Goal: Task Accomplishment & Management: Manage account settings

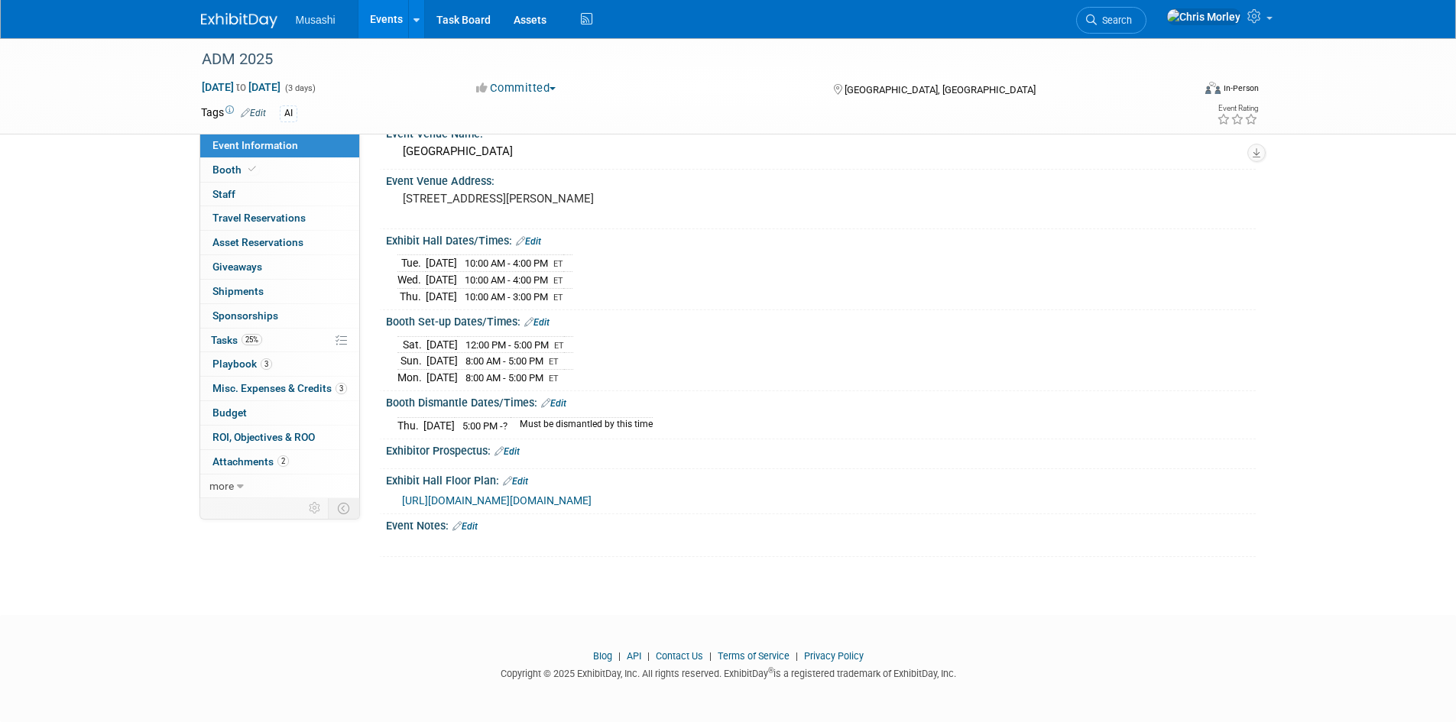
click at [1384, 372] on div "ADM 2025 Oct 21, 2025 to Oct 23, 2025 (3 days) Oct 21, 2025 to Oct 23, 2025 Com…" at bounding box center [728, 285] width 1456 height 606
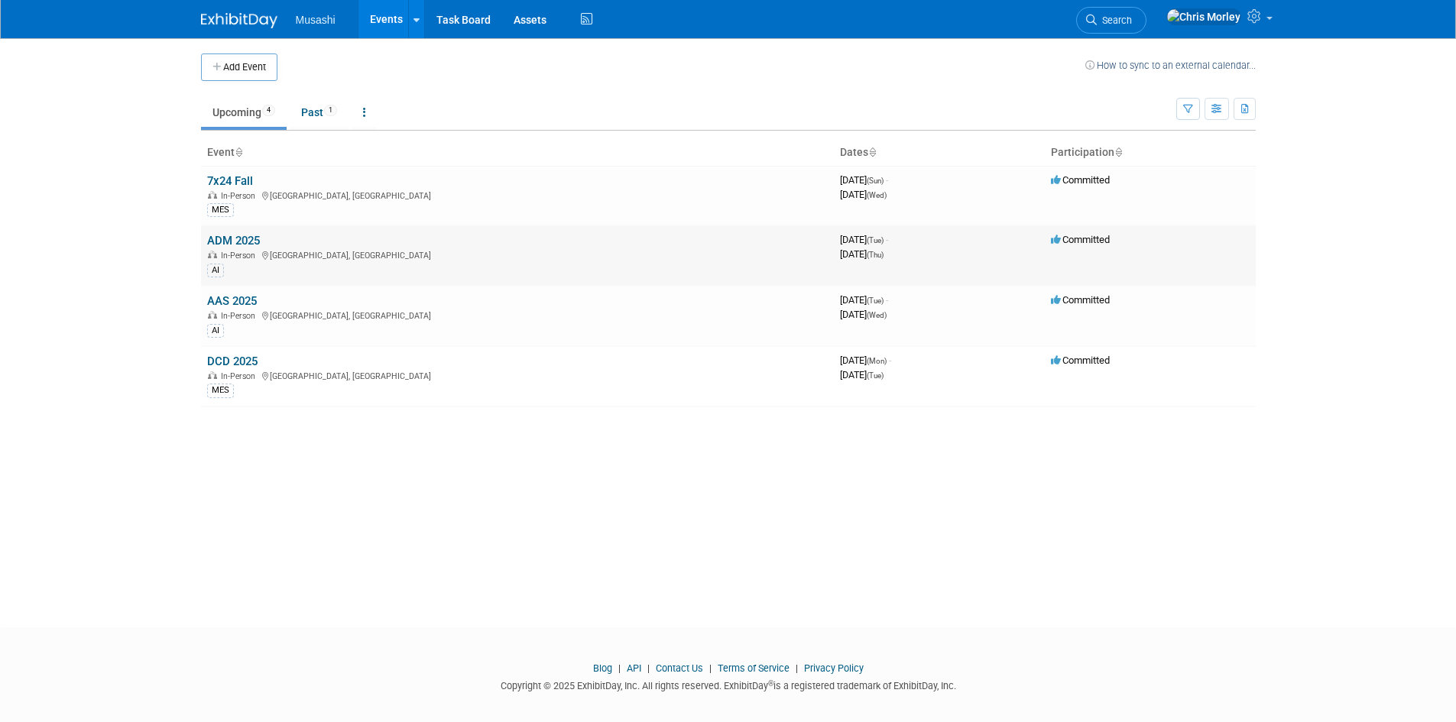
click at [231, 239] on link "ADM 2025" at bounding box center [233, 241] width 53 height 14
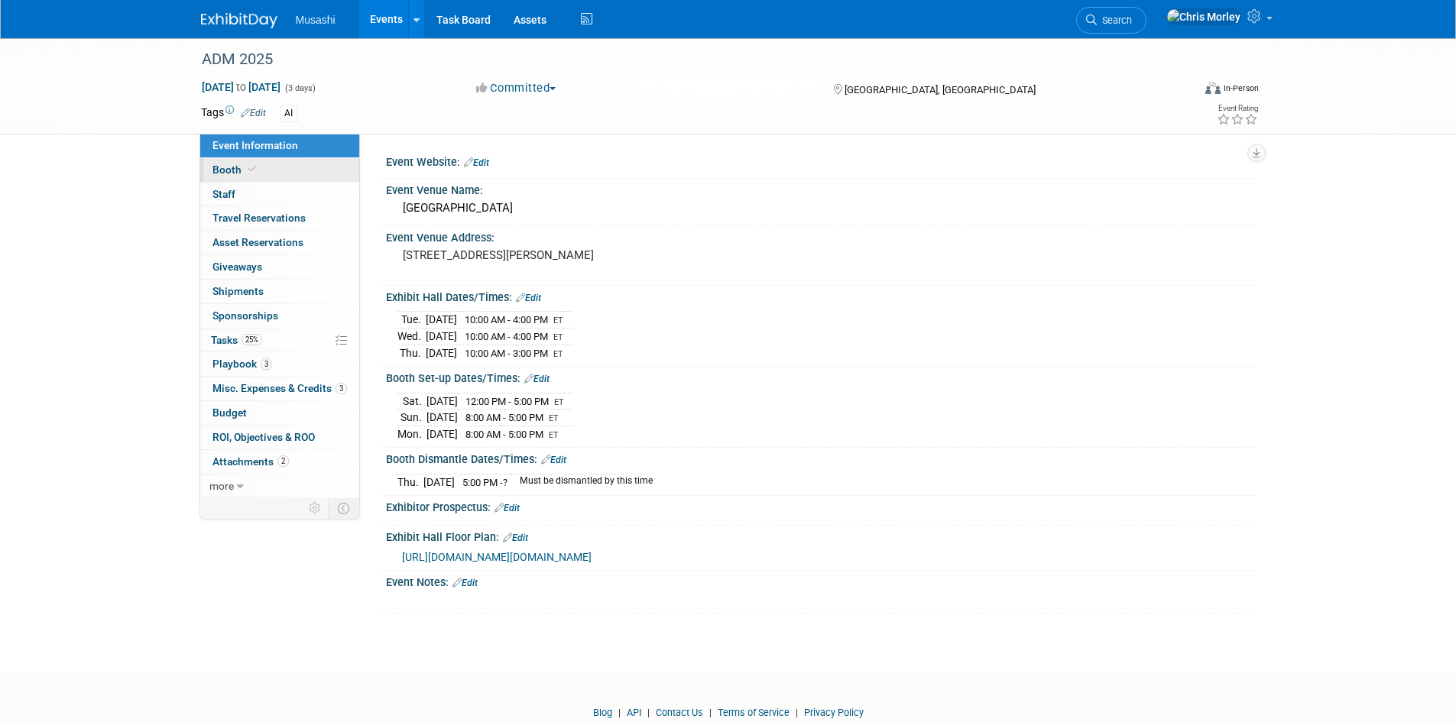
click at [242, 167] on span "Booth" at bounding box center [236, 170] width 47 height 12
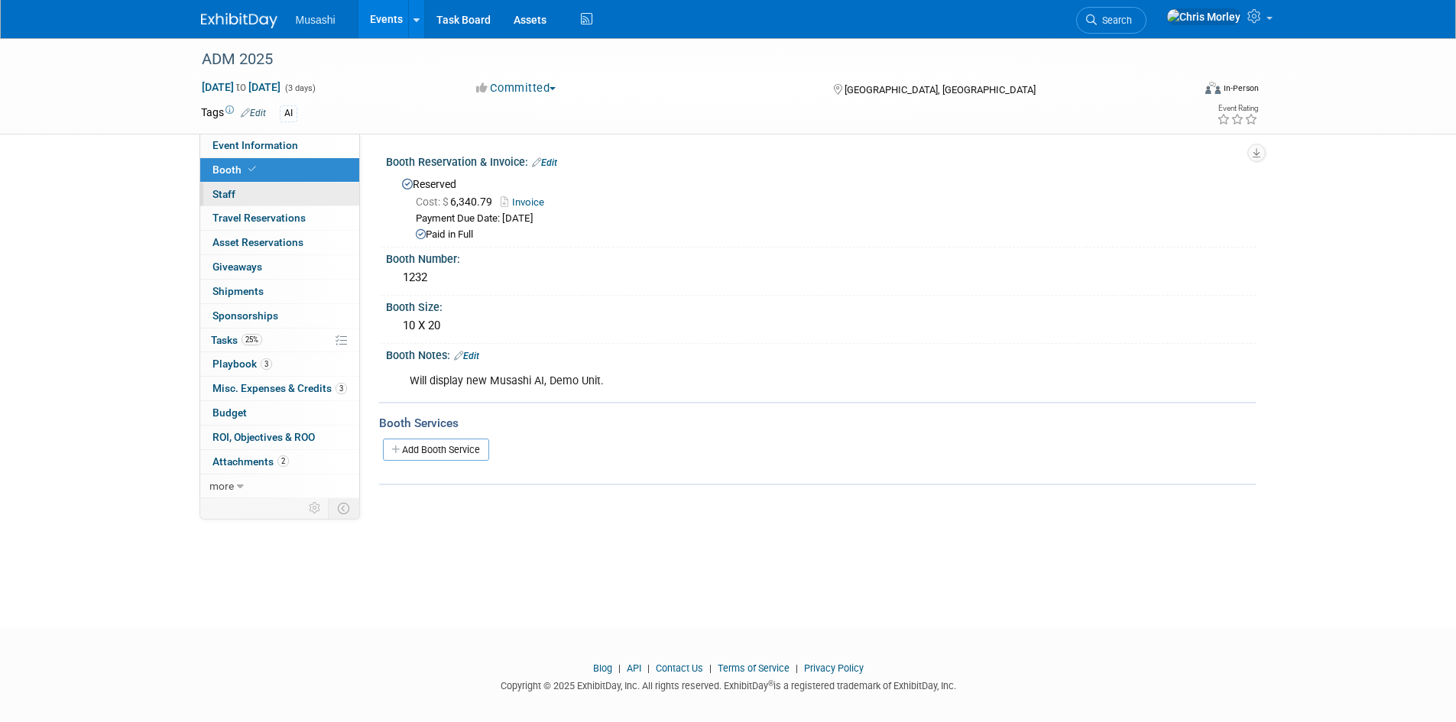
click at [238, 185] on link "0 Staff 0" at bounding box center [279, 195] width 159 height 24
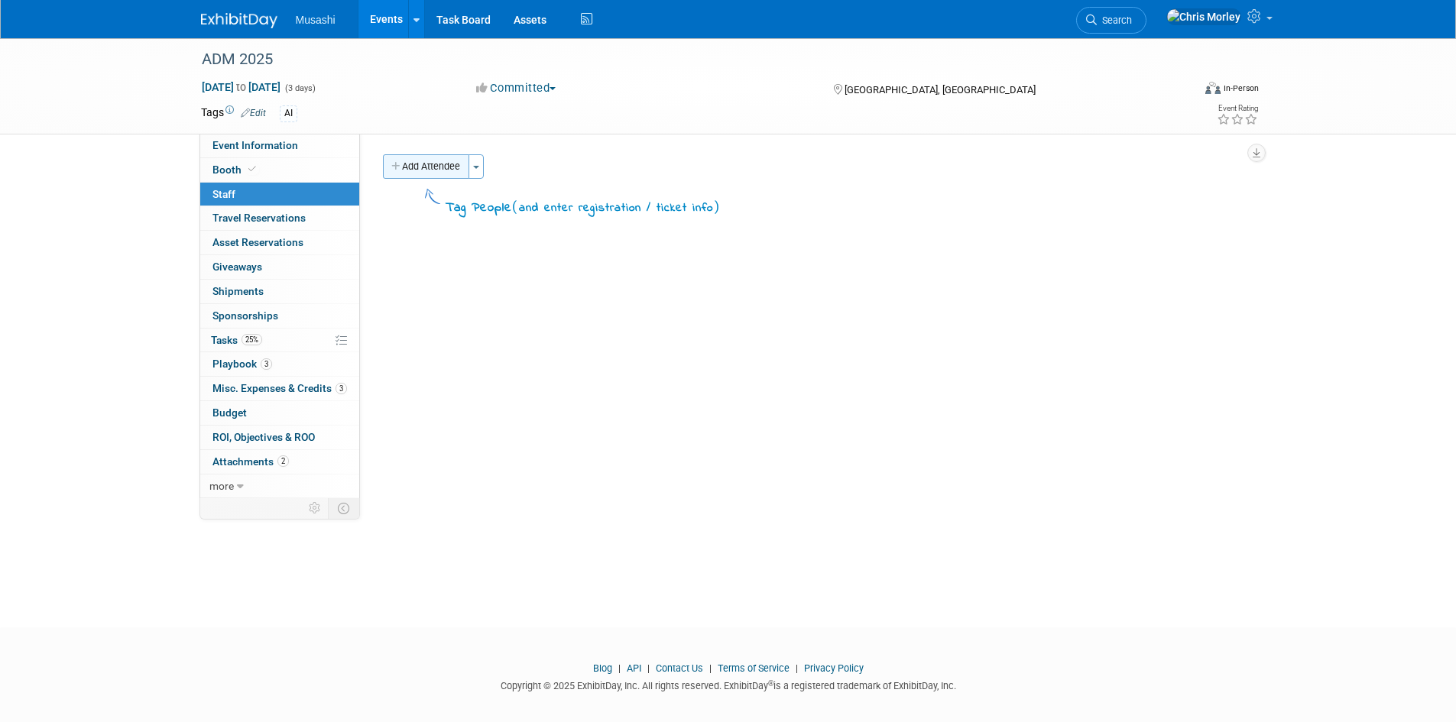
click at [431, 157] on button "Add Attendee" at bounding box center [426, 166] width 86 height 24
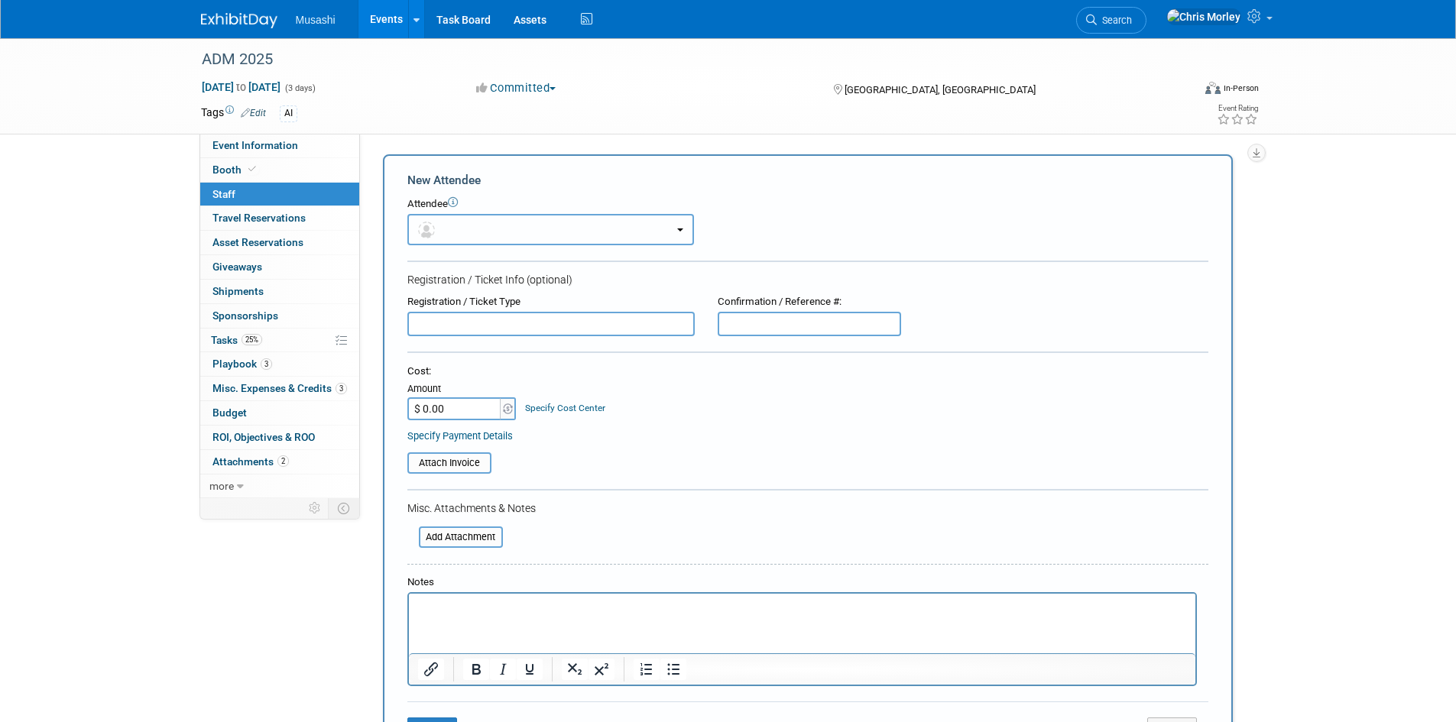
click at [511, 226] on button "button" at bounding box center [550, 229] width 287 height 31
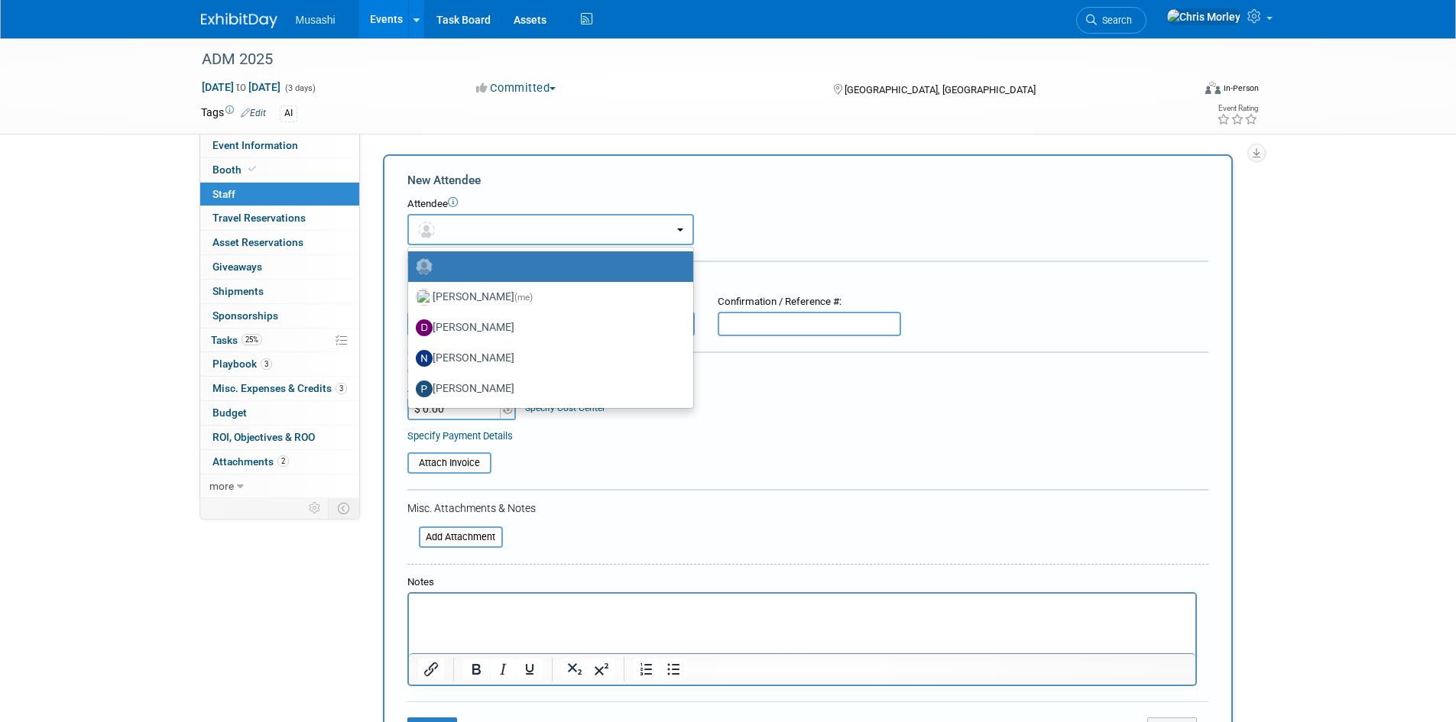
click at [511, 226] on button "button" at bounding box center [550, 229] width 287 height 31
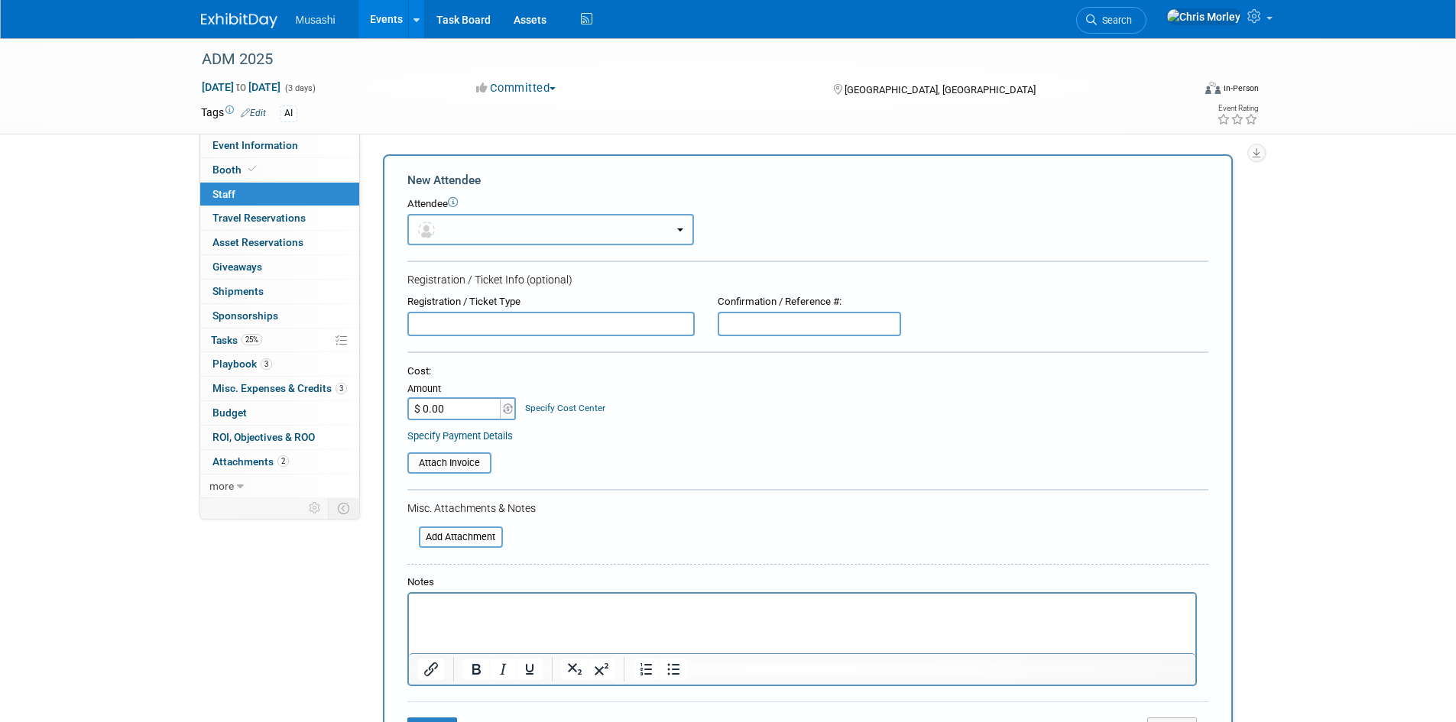
click at [511, 226] on button "button" at bounding box center [550, 229] width 287 height 31
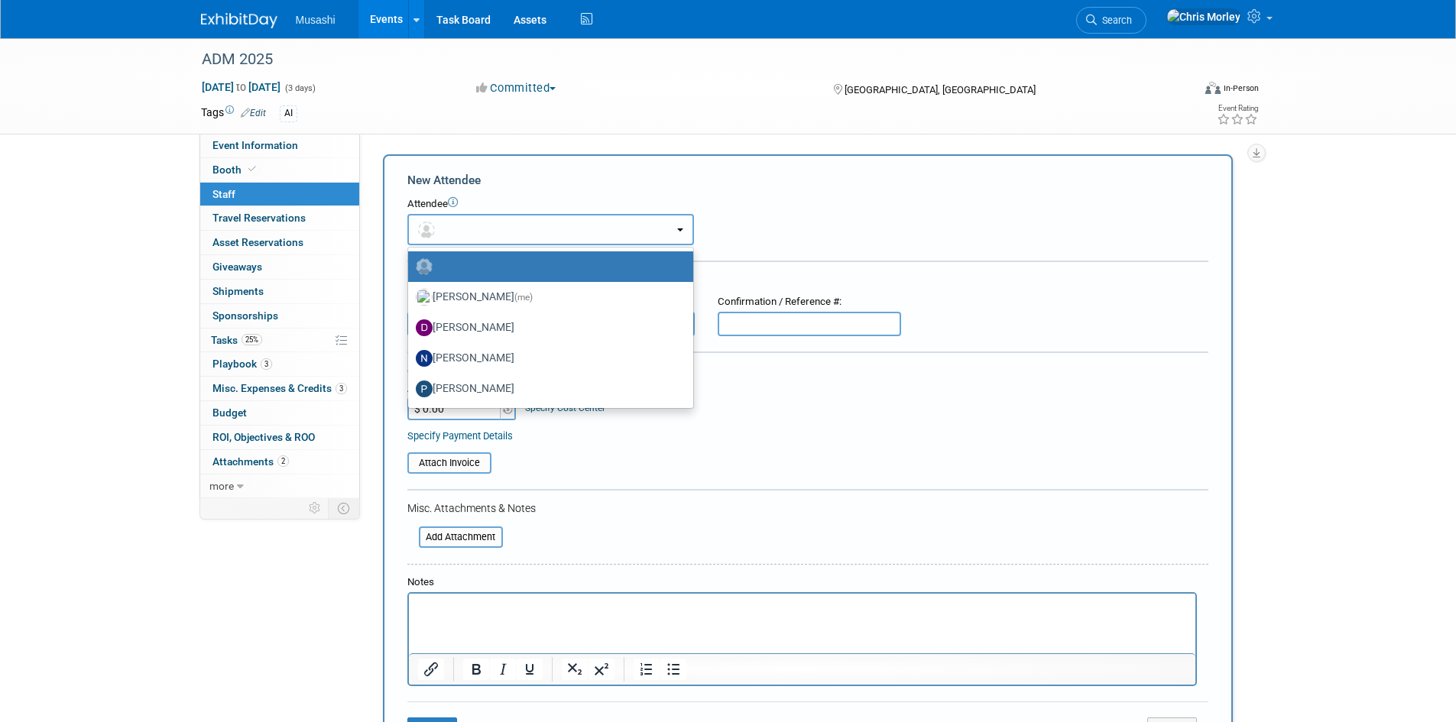
click at [511, 226] on button "button" at bounding box center [550, 229] width 287 height 31
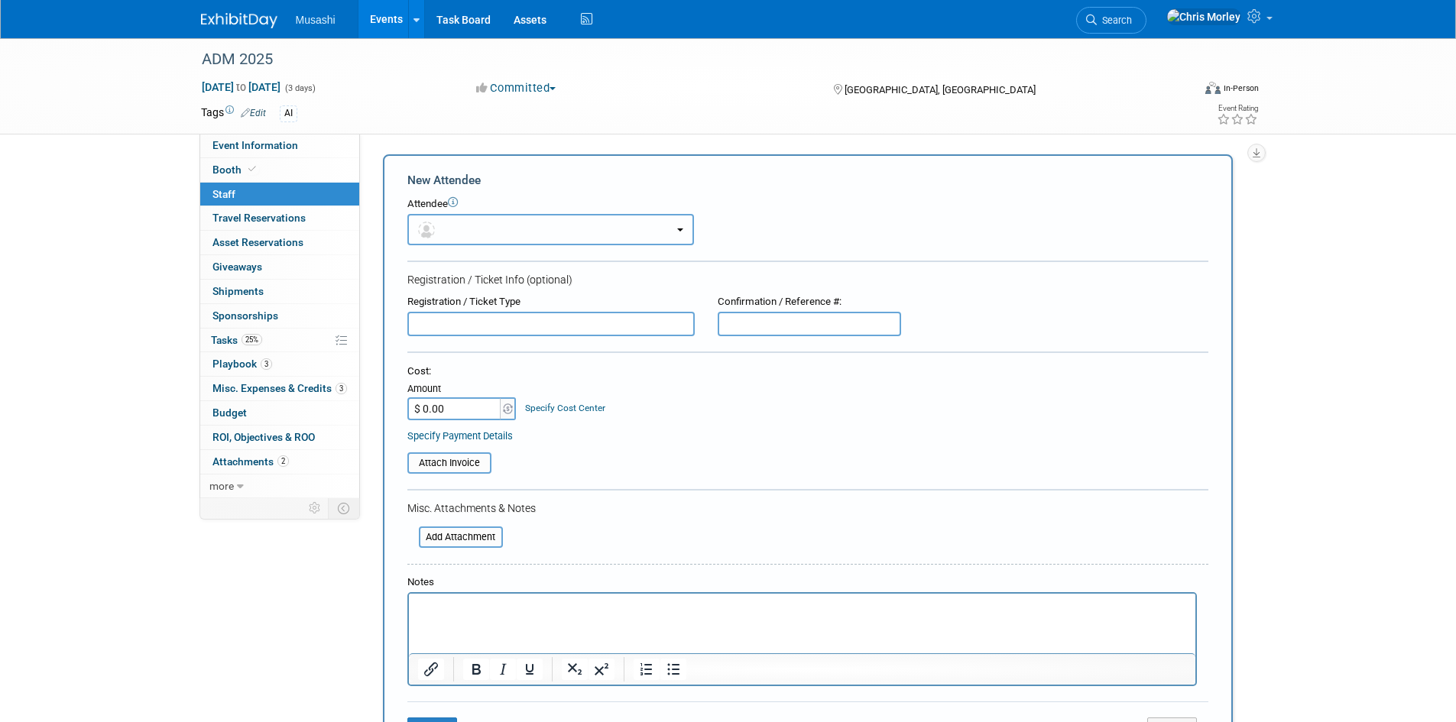
click at [686, 226] on button "button" at bounding box center [550, 229] width 287 height 31
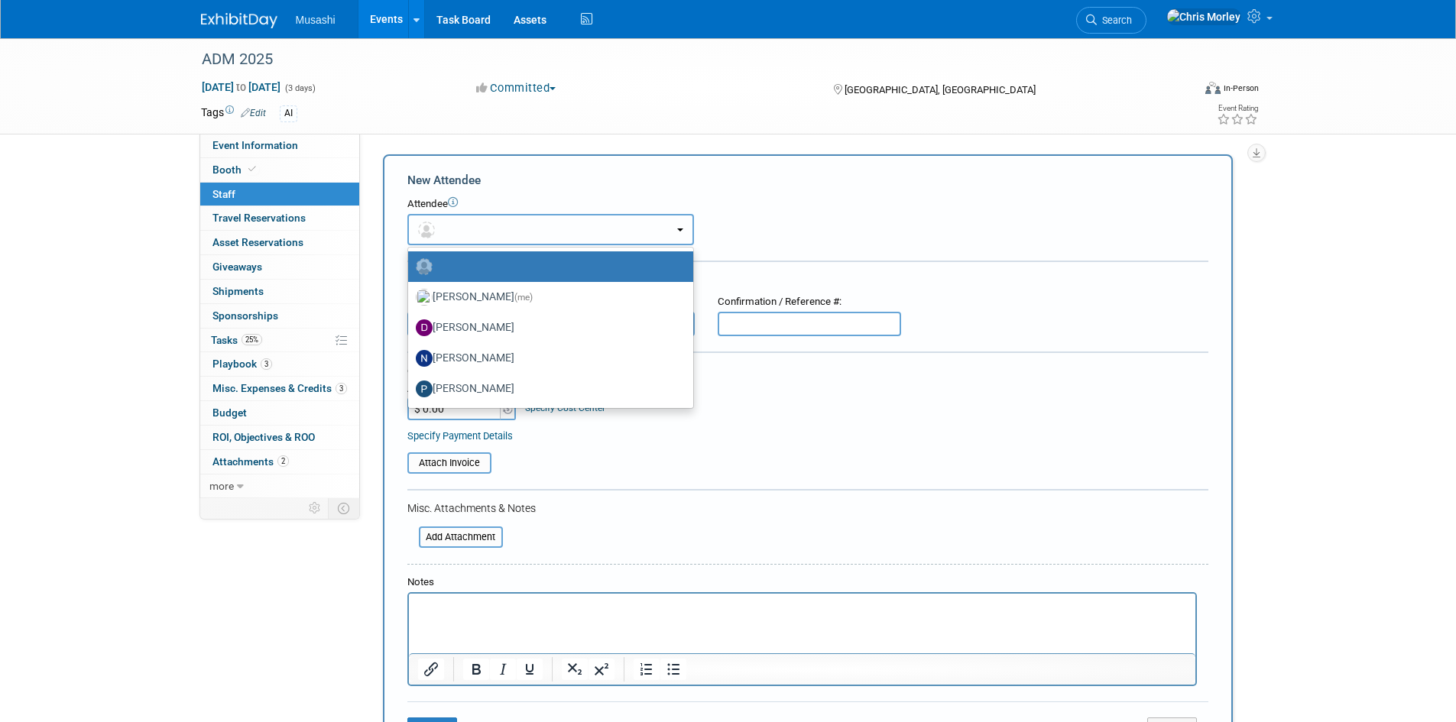
click at [686, 226] on button "button" at bounding box center [550, 229] width 287 height 31
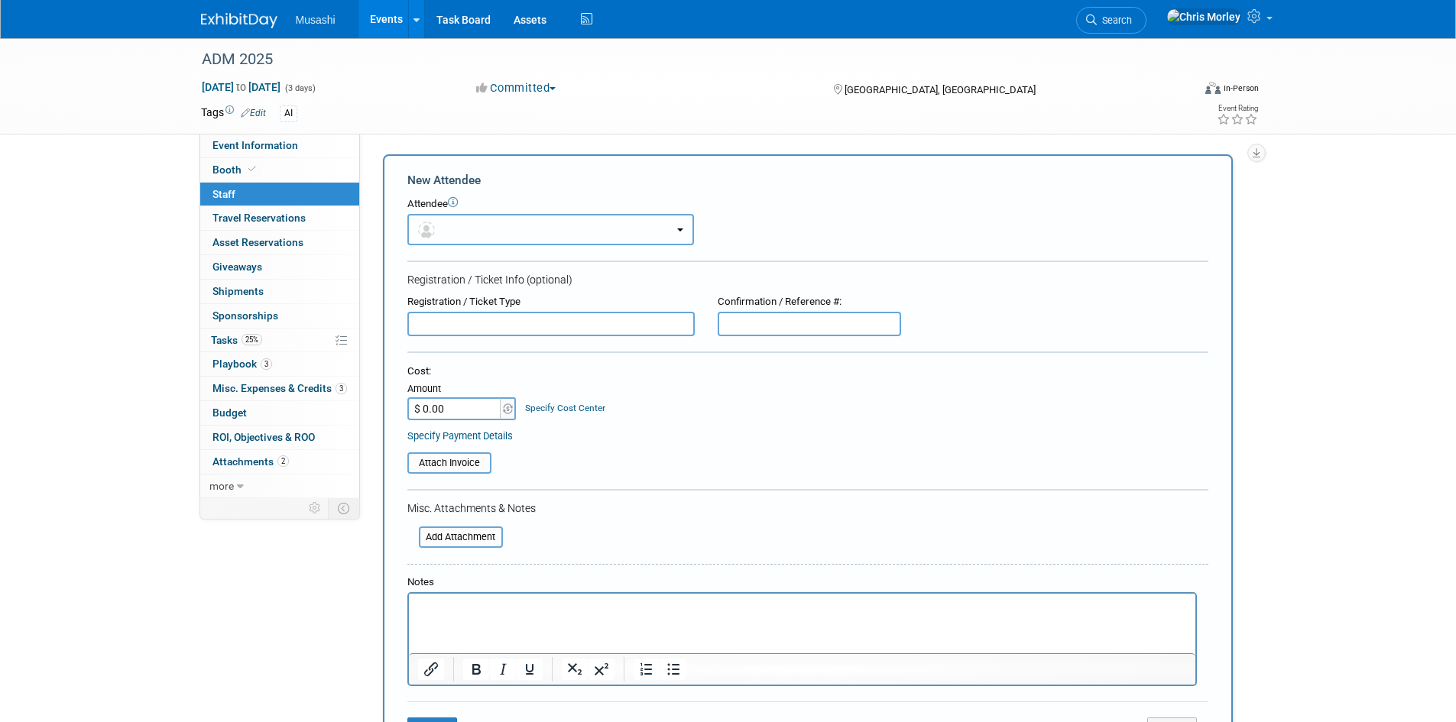
click at [511, 232] on button "button" at bounding box center [550, 229] width 287 height 31
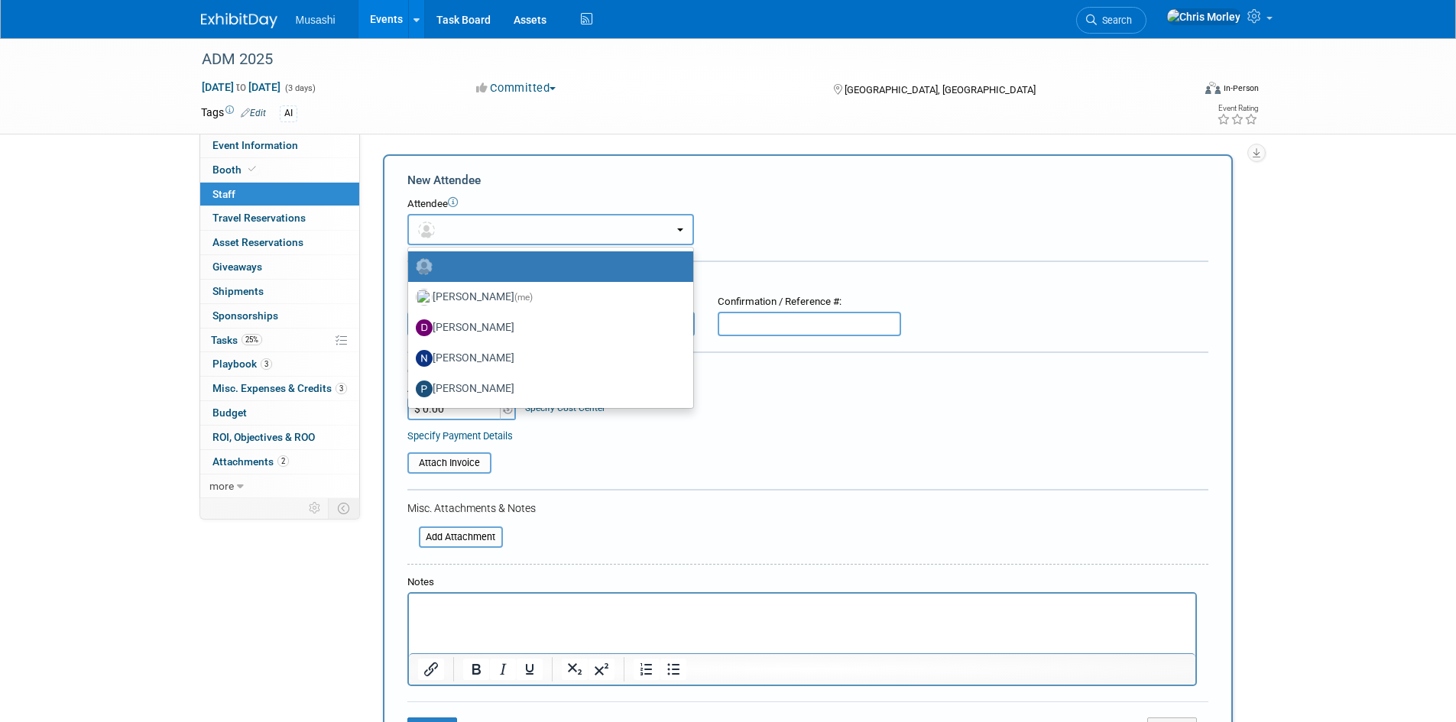
click at [511, 232] on button "button" at bounding box center [550, 229] width 287 height 31
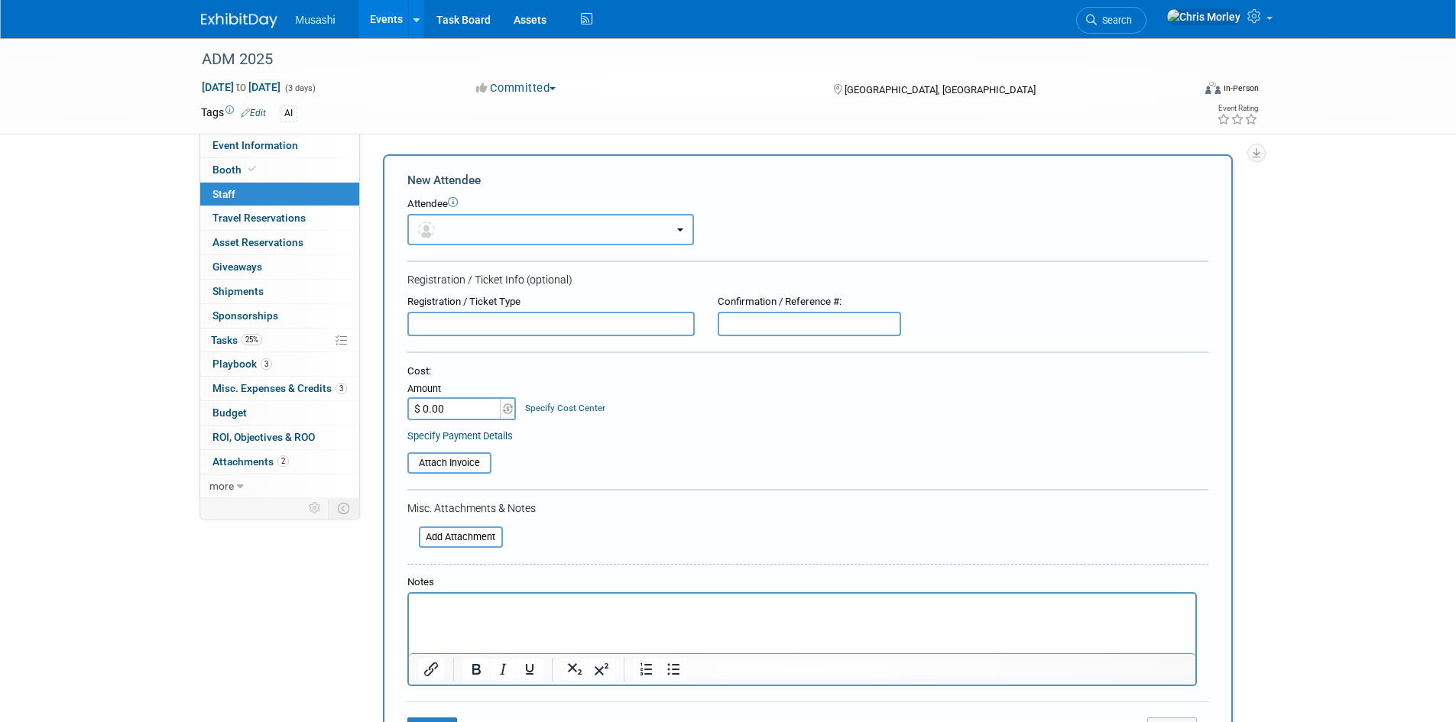
scroll to position [227, 0]
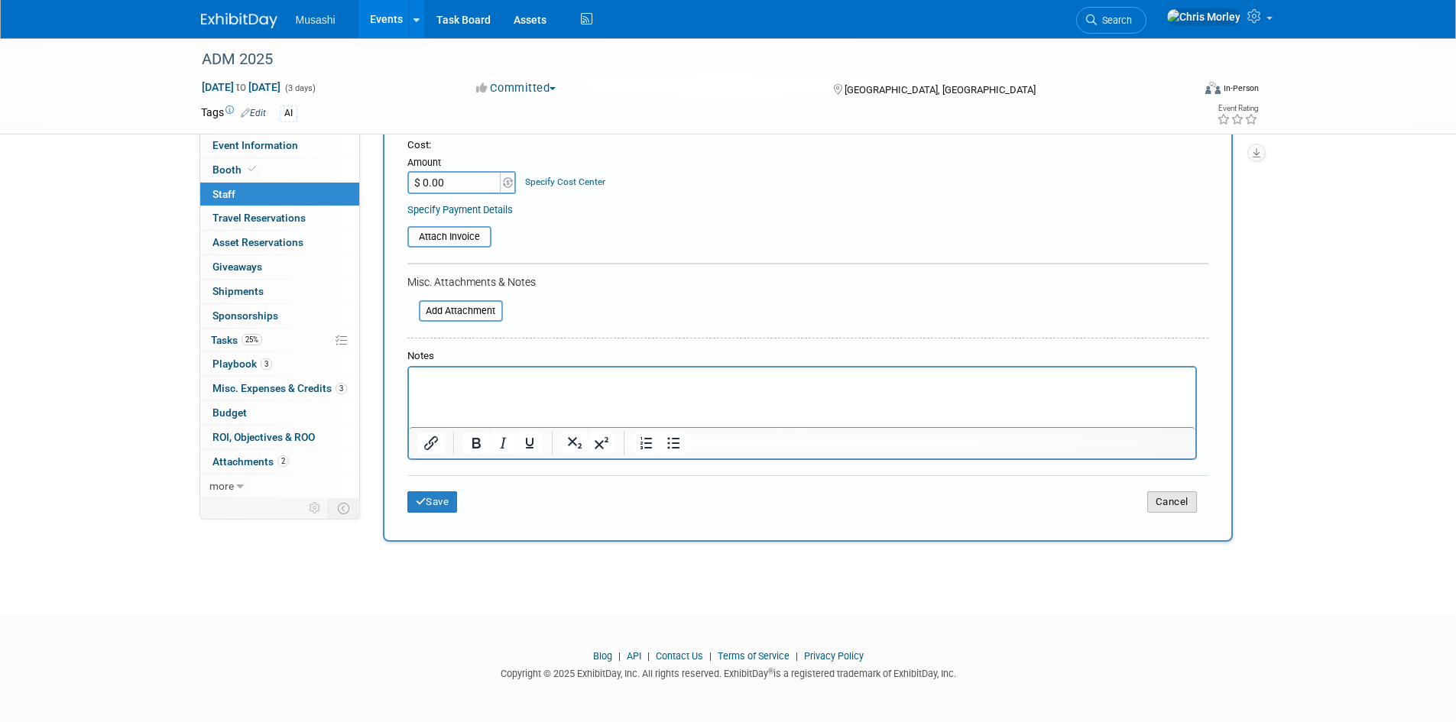
click at [1185, 503] on button "Cancel" at bounding box center [1172, 502] width 50 height 21
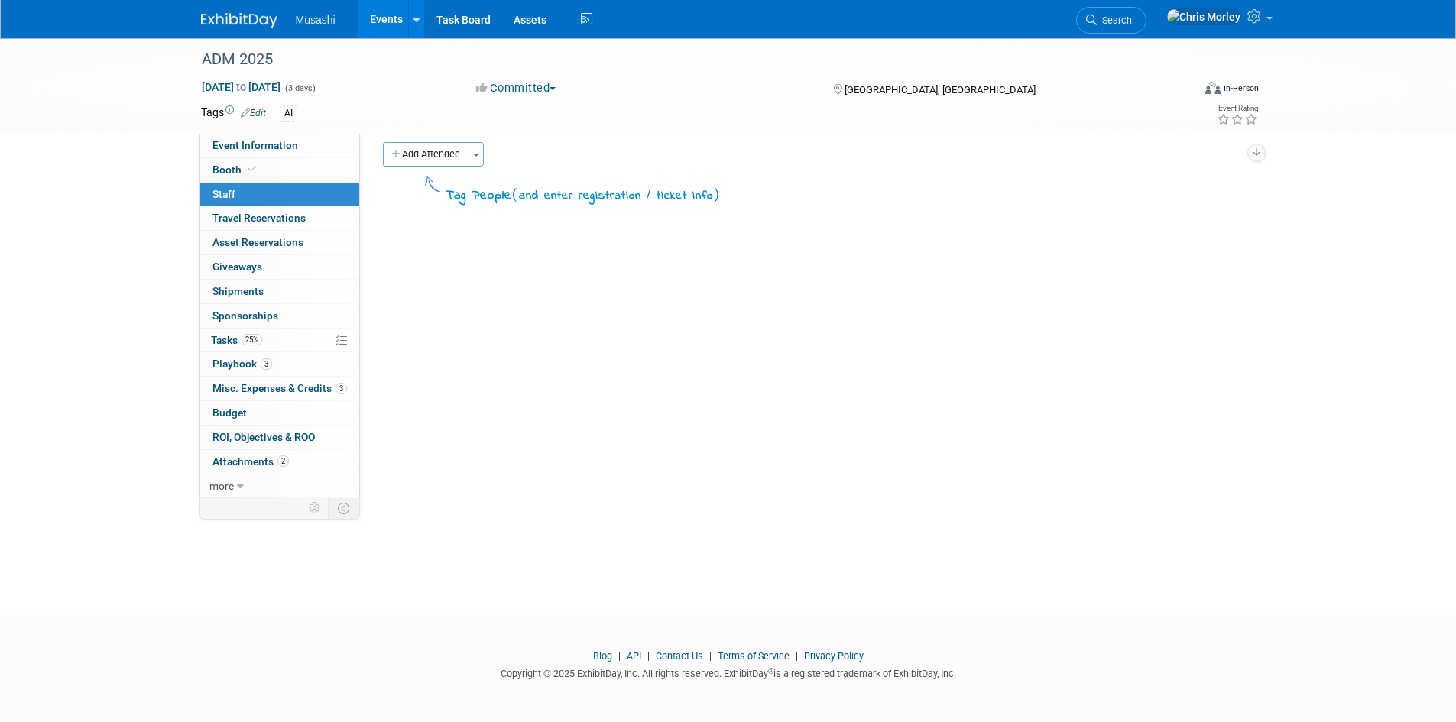
scroll to position [12, 0]
click at [275, 164] on link "Booth" at bounding box center [279, 170] width 159 height 24
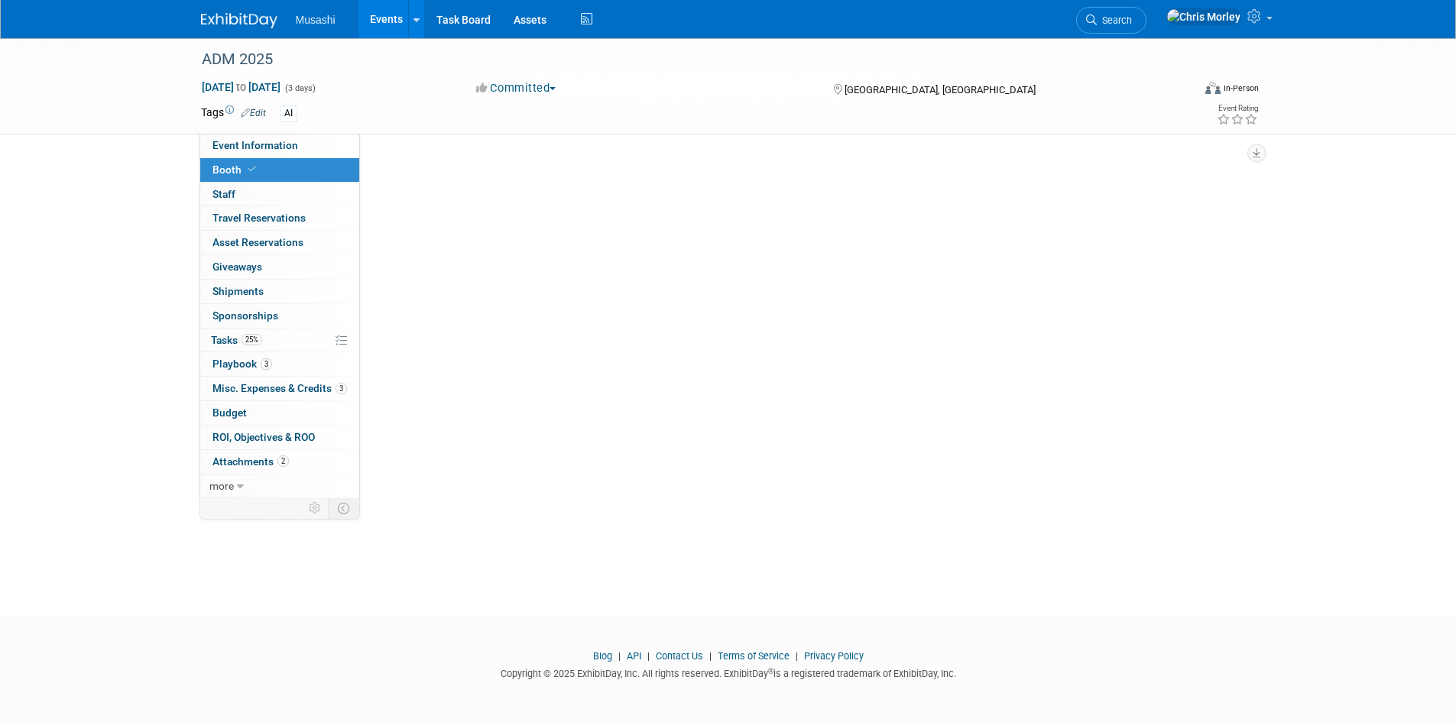
scroll to position [0, 0]
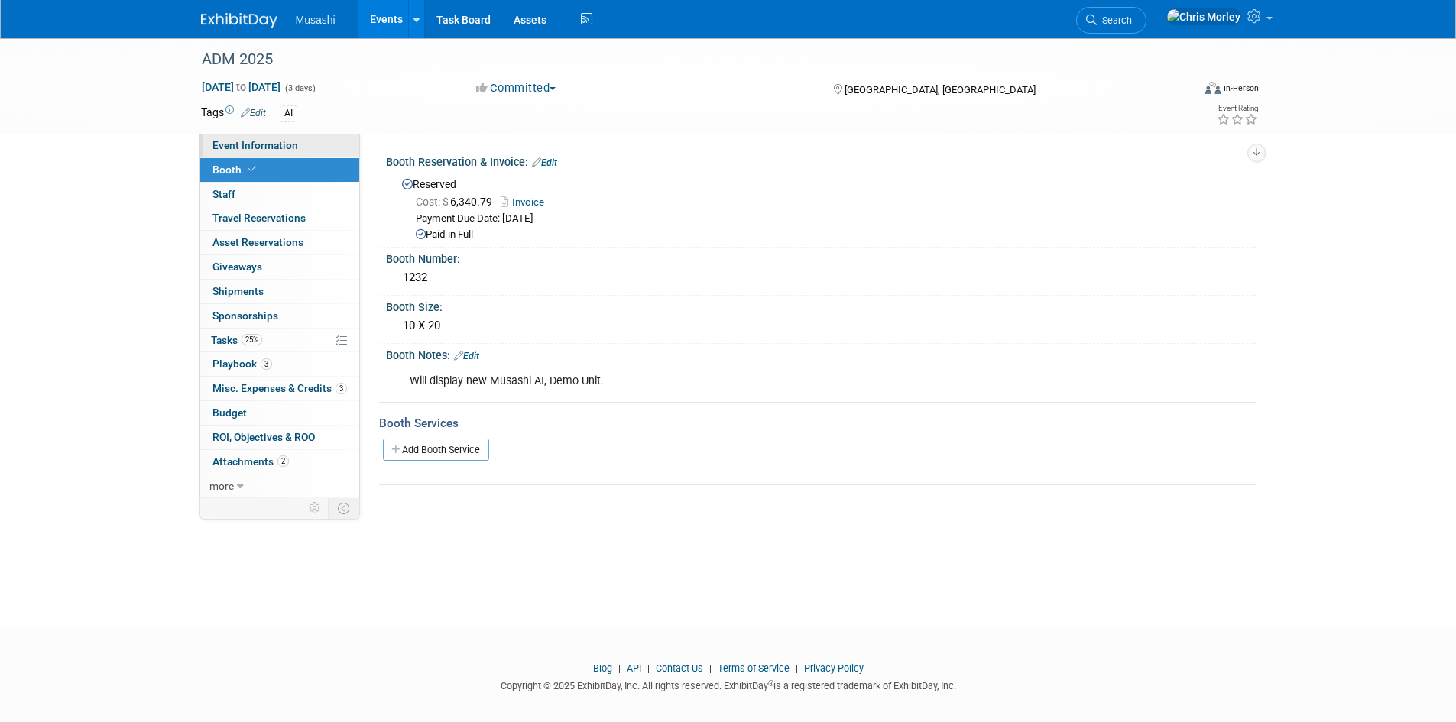
click at [279, 144] on span "Event Information" at bounding box center [256, 145] width 86 height 12
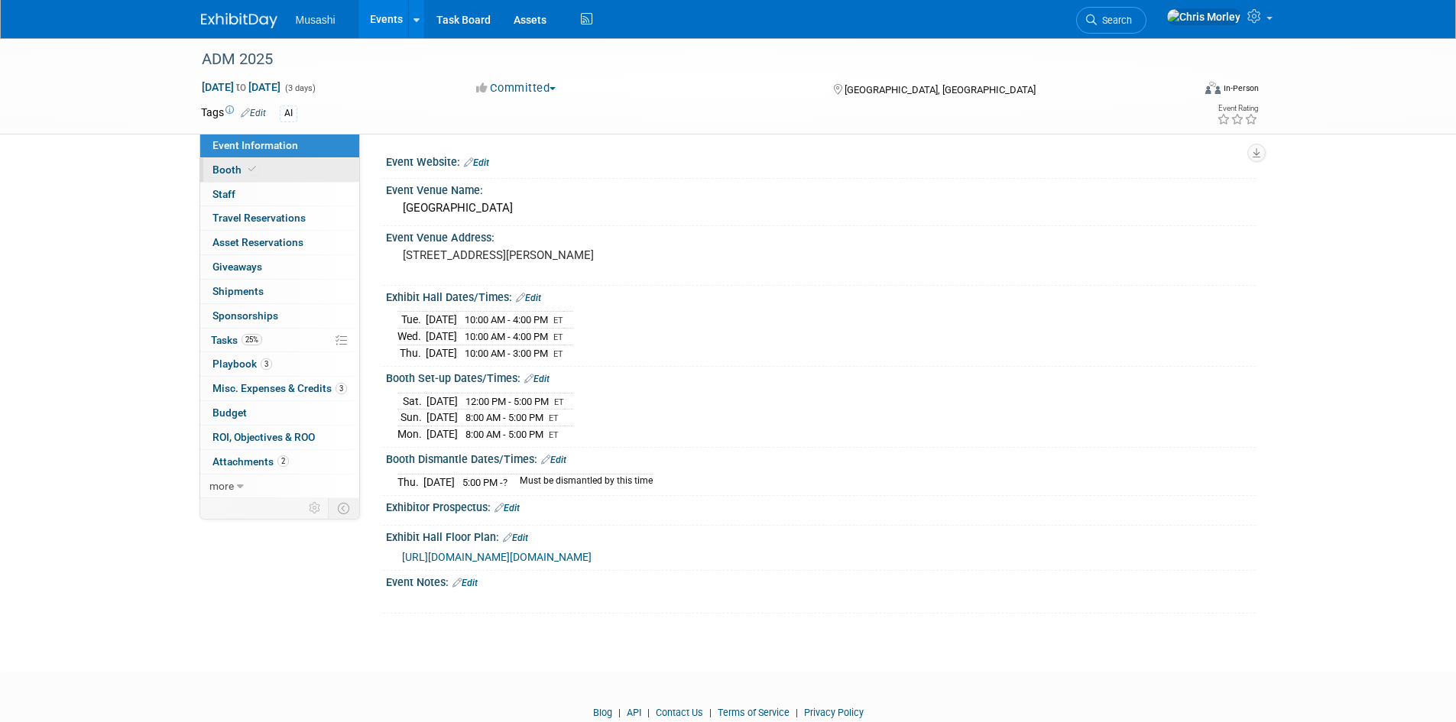
click at [278, 167] on link "Booth" at bounding box center [279, 170] width 159 height 24
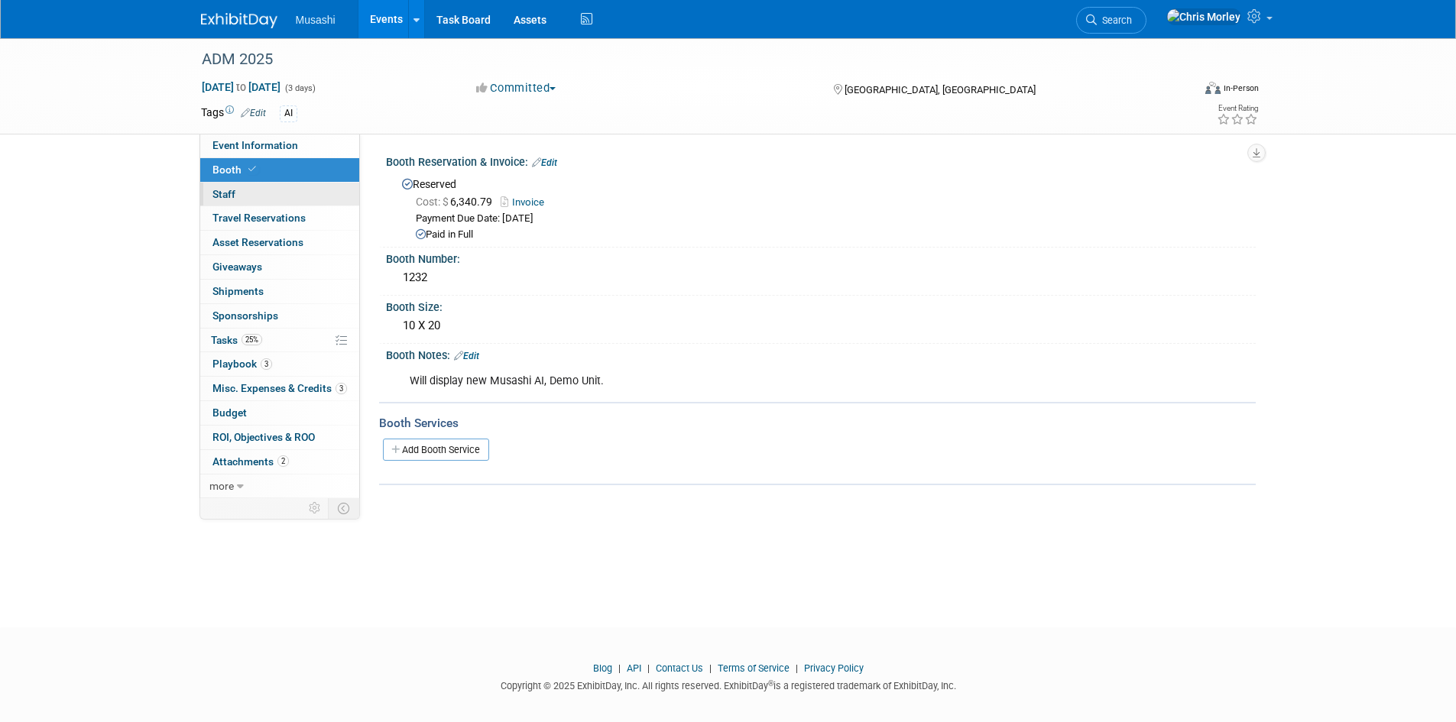
click at [276, 197] on link "0 Staff 0" at bounding box center [279, 195] width 159 height 24
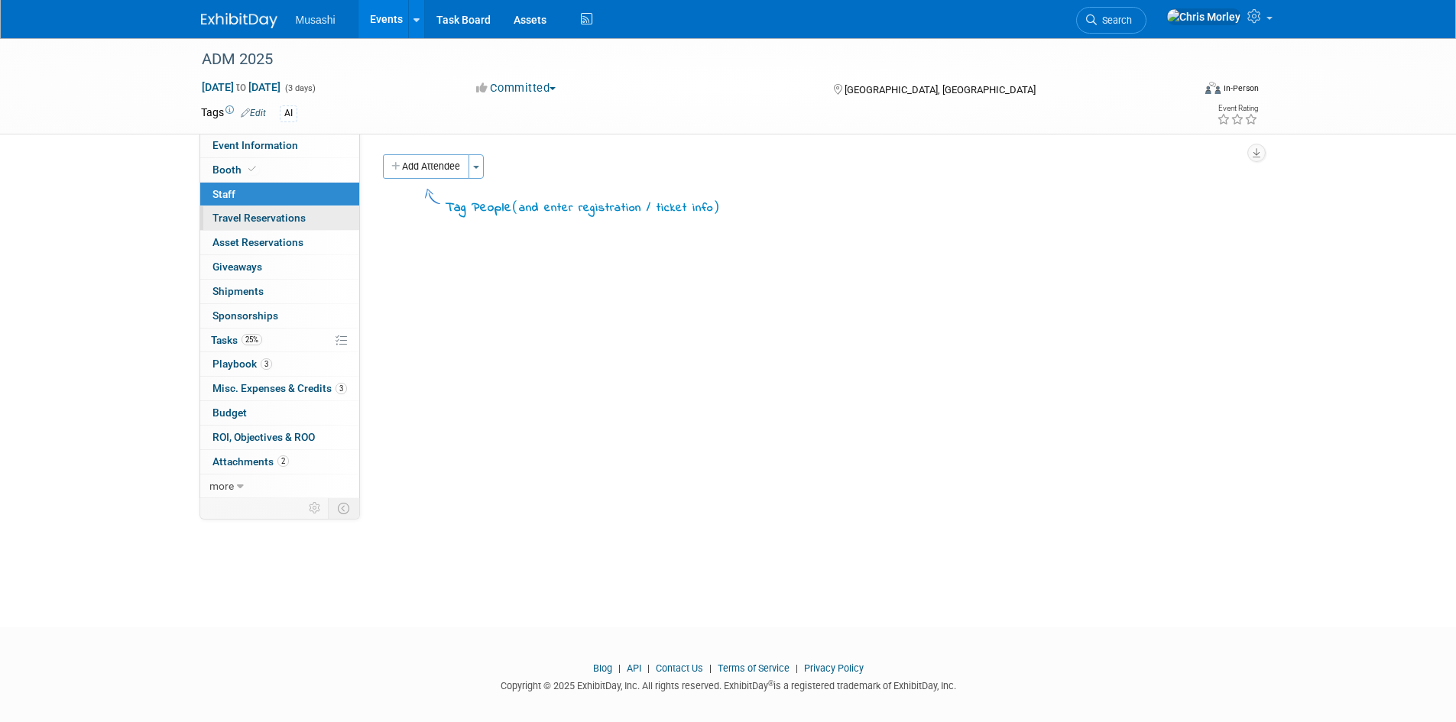
click at [284, 222] on span "Travel Reservations 0" at bounding box center [259, 218] width 93 height 12
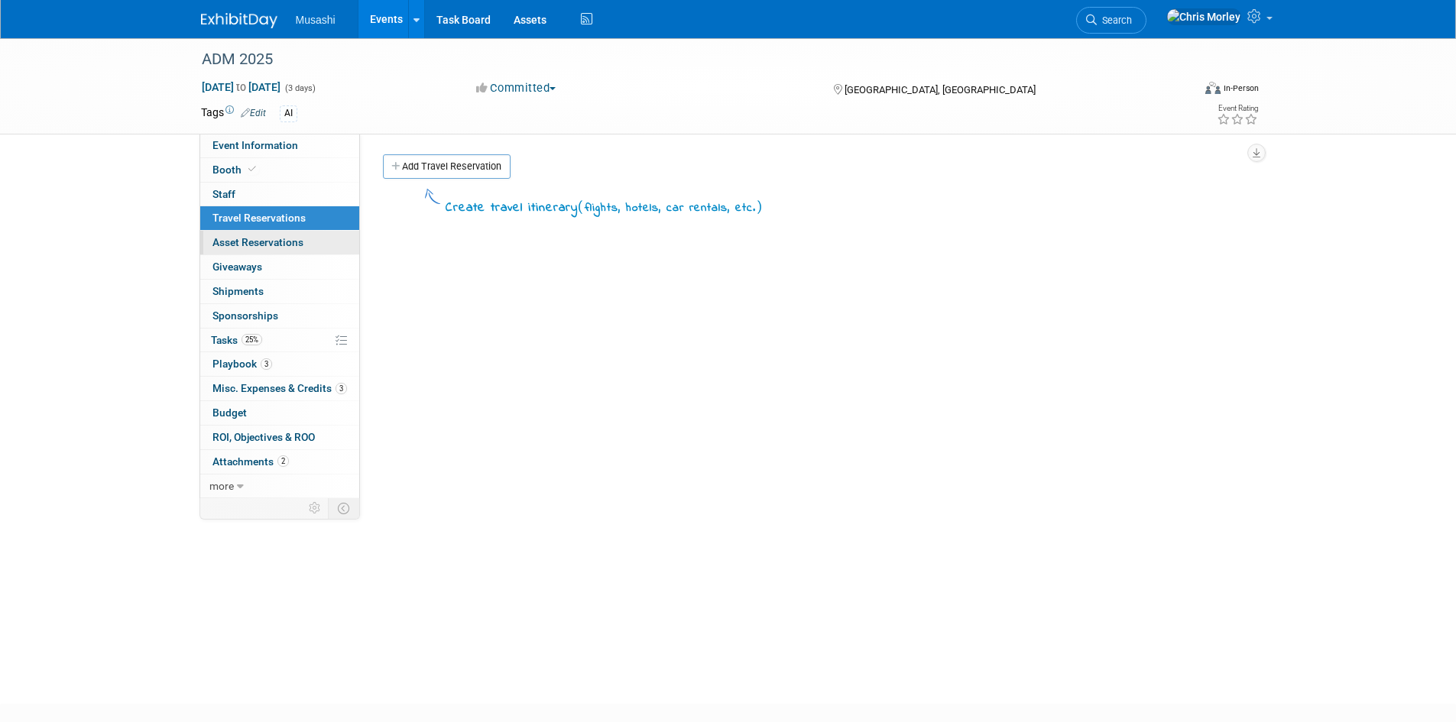
click at [287, 245] on span "Asset Reservations 0" at bounding box center [258, 242] width 91 height 12
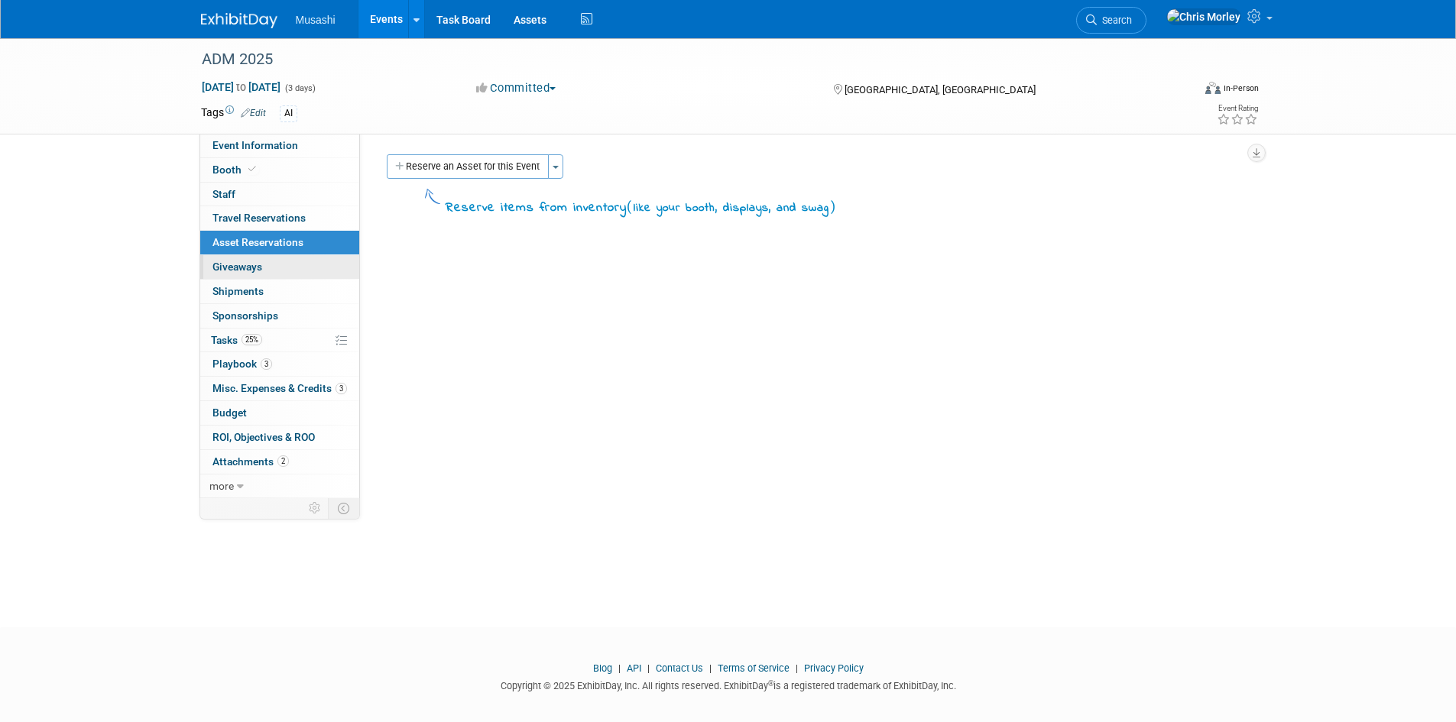
click at [295, 270] on link "0 Giveaways 0" at bounding box center [279, 267] width 159 height 24
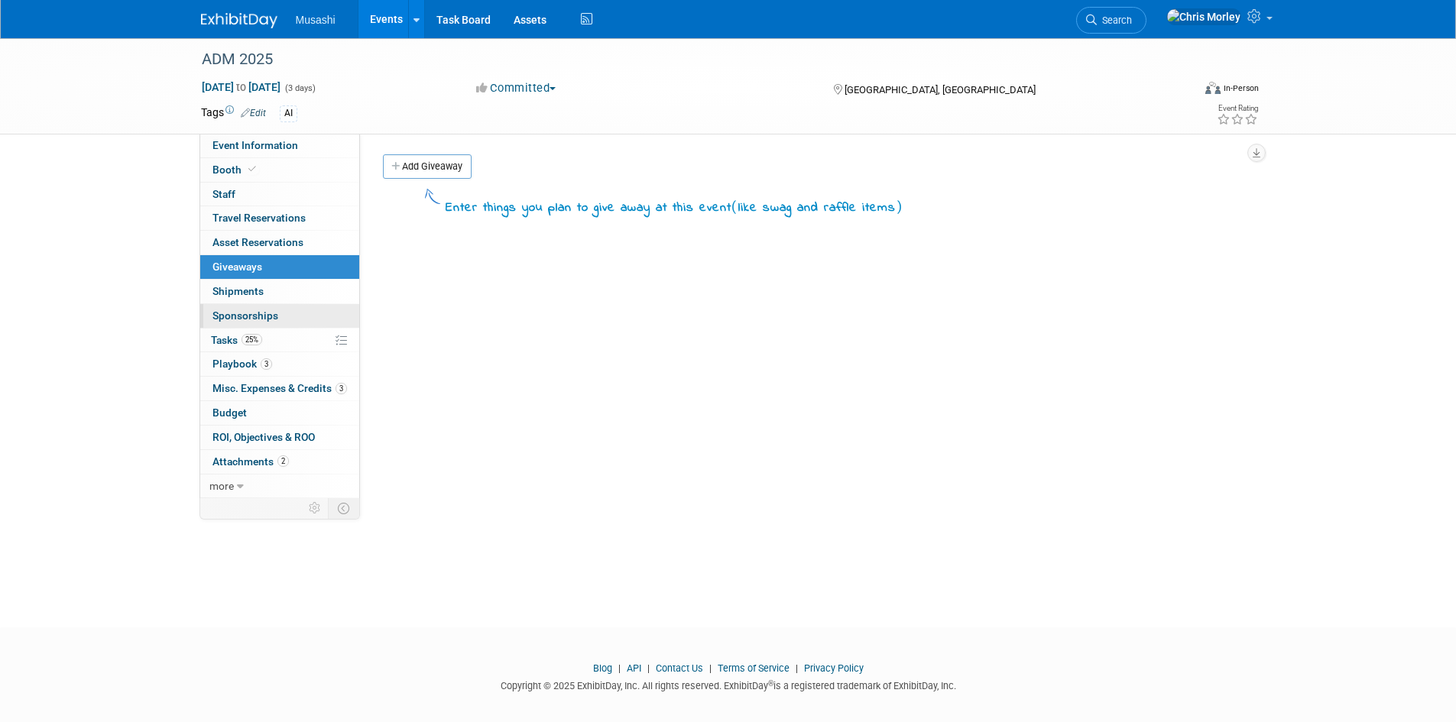
drag, startPoint x: 288, startPoint y: 297, endPoint x: 287, endPoint y: 306, distance: 9.2
click at [287, 298] on link "0 Shipments 0" at bounding box center [279, 292] width 159 height 24
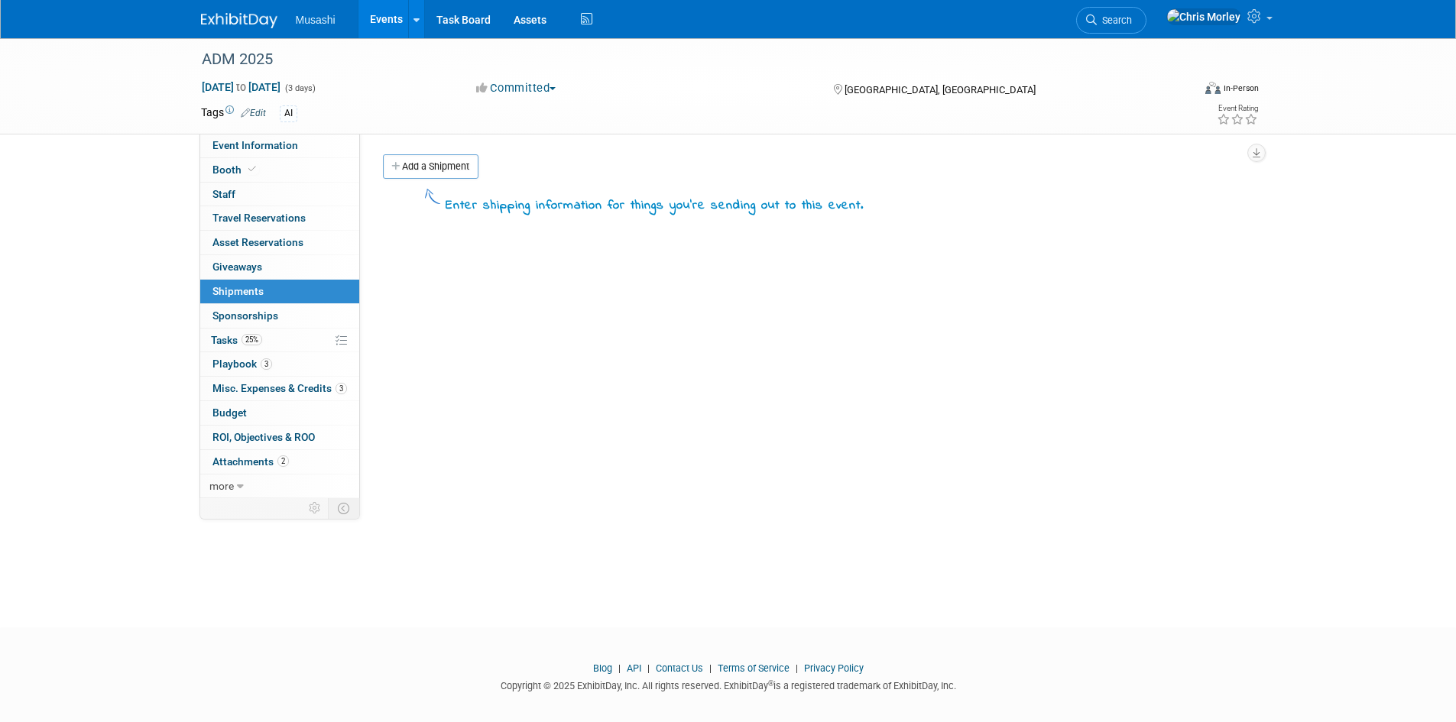
click at [287, 320] on link "0 Sponsorships 0" at bounding box center [279, 316] width 159 height 24
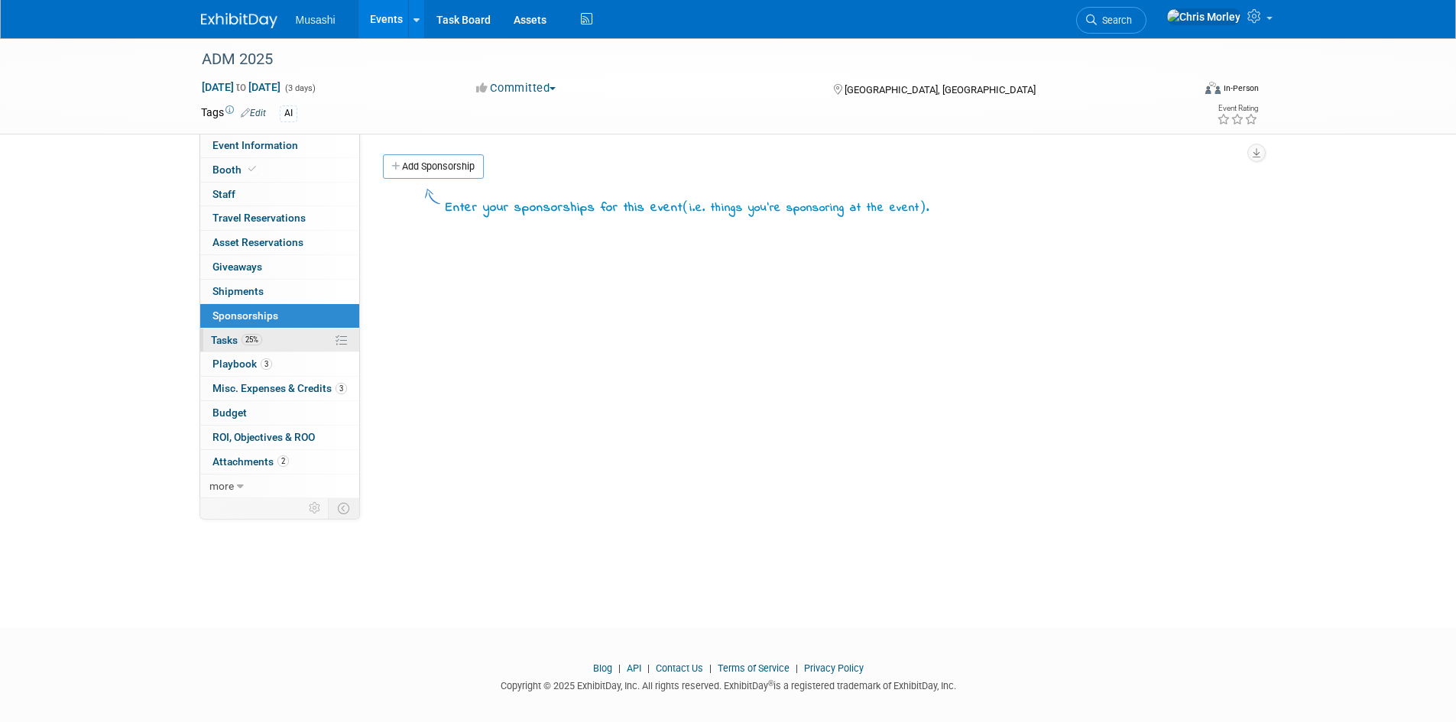
click at [284, 342] on link "25% Tasks 25%" at bounding box center [279, 341] width 159 height 24
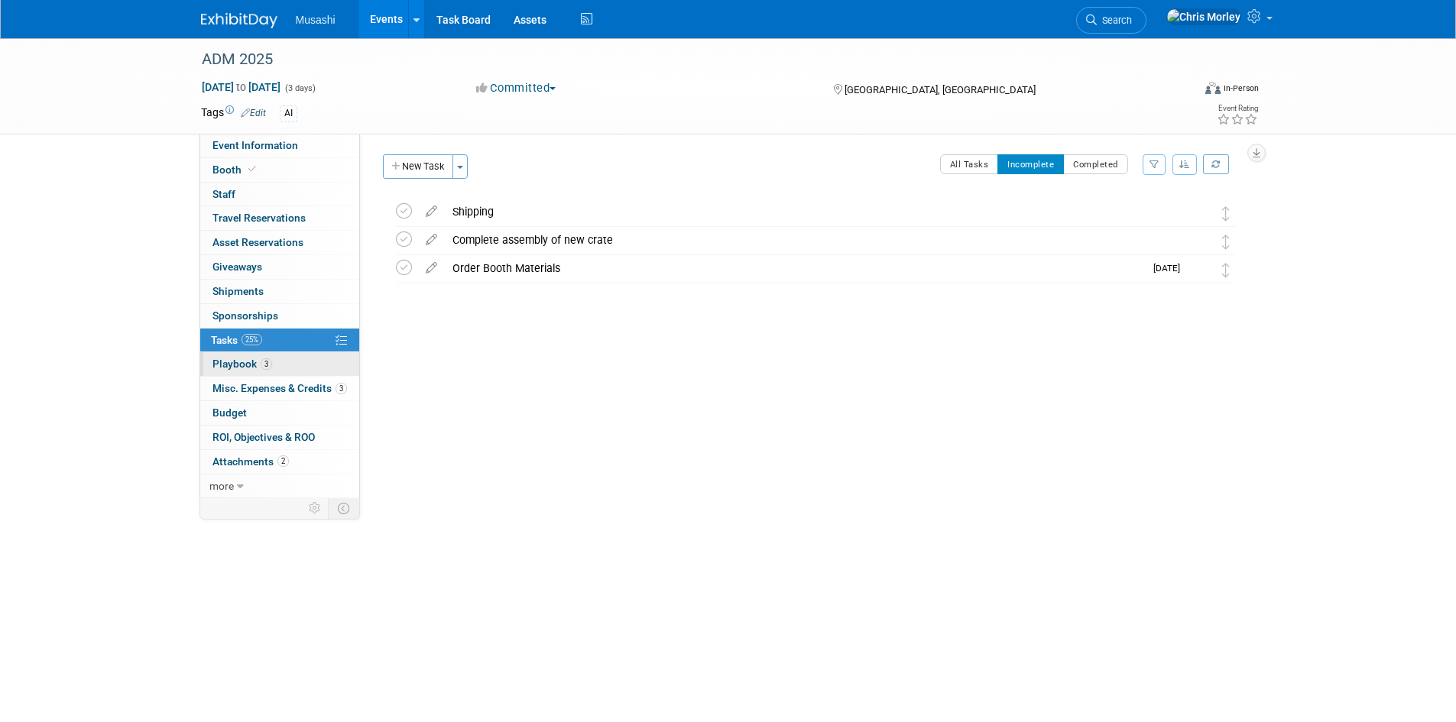
click at [295, 368] on link "3 Playbook 3" at bounding box center [279, 364] width 159 height 24
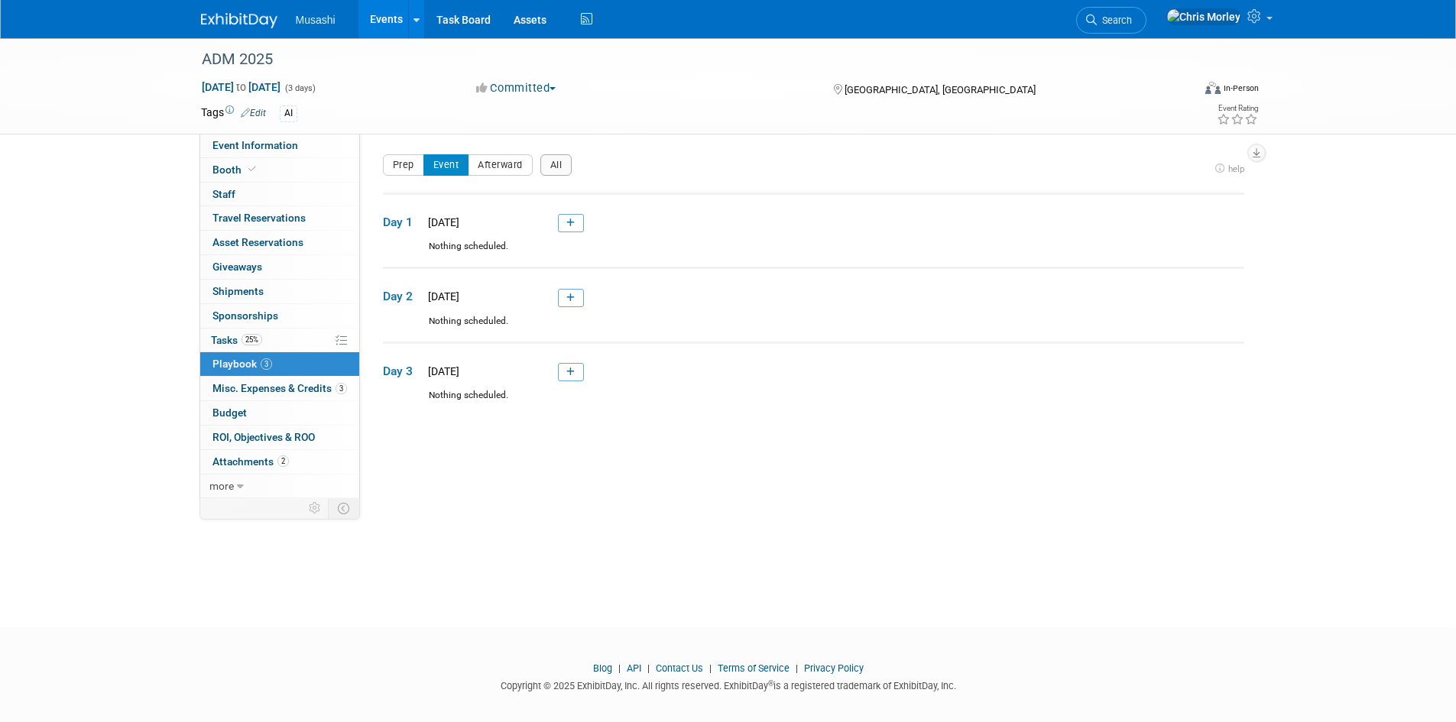
click at [293, 390] on span "Misc. Expenses & Credits 3" at bounding box center [280, 388] width 135 height 12
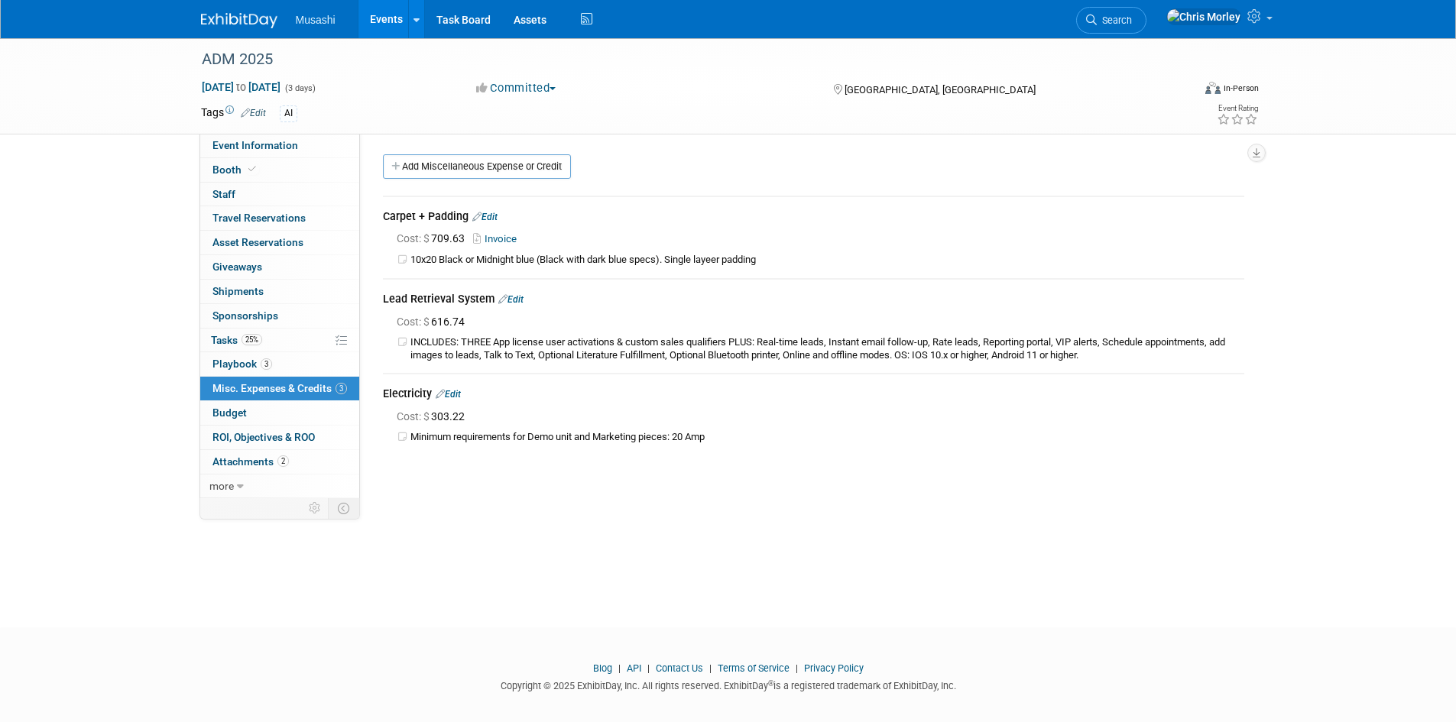
drag, startPoint x: 463, startPoint y: 393, endPoint x: 487, endPoint y: 394, distance: 23.7
click at [461, 393] on link "Edit" at bounding box center [448, 394] width 25 height 11
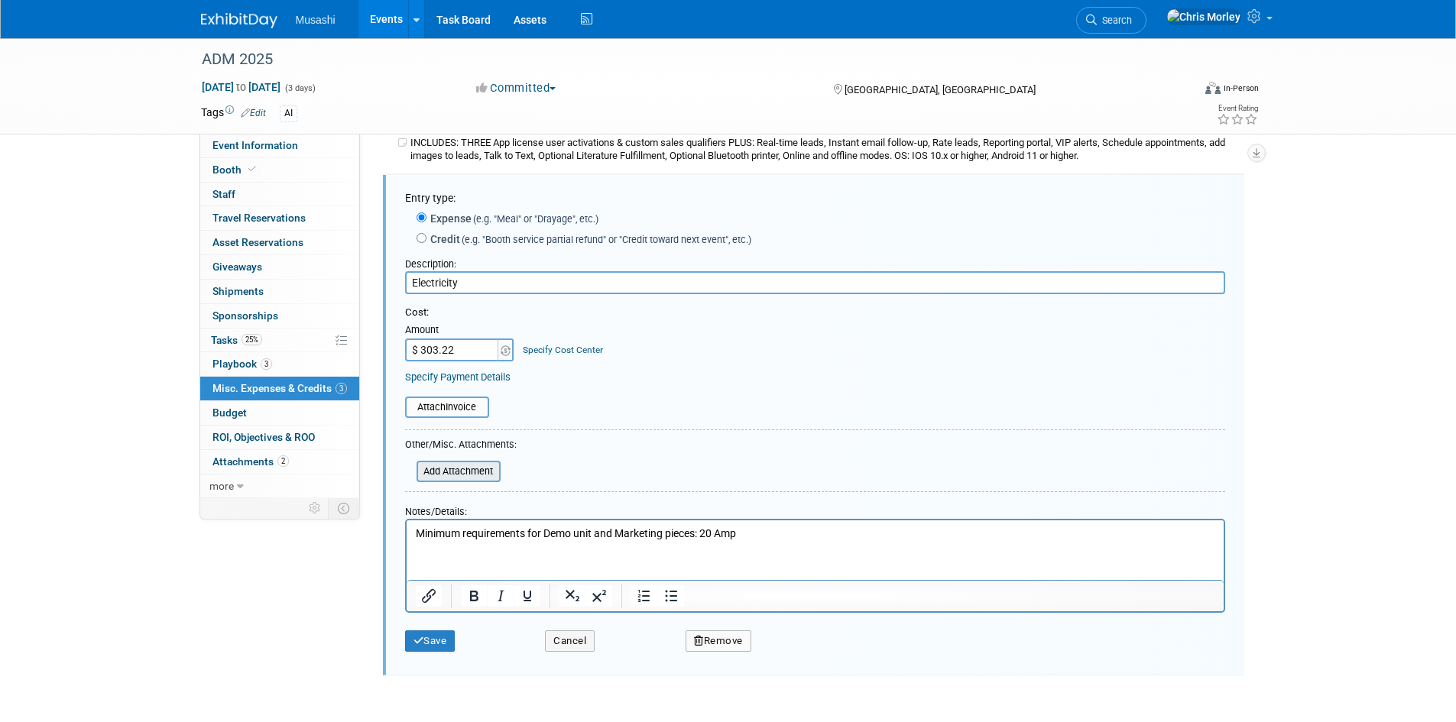
click at [476, 475] on input "file" at bounding box center [408, 471] width 182 height 18
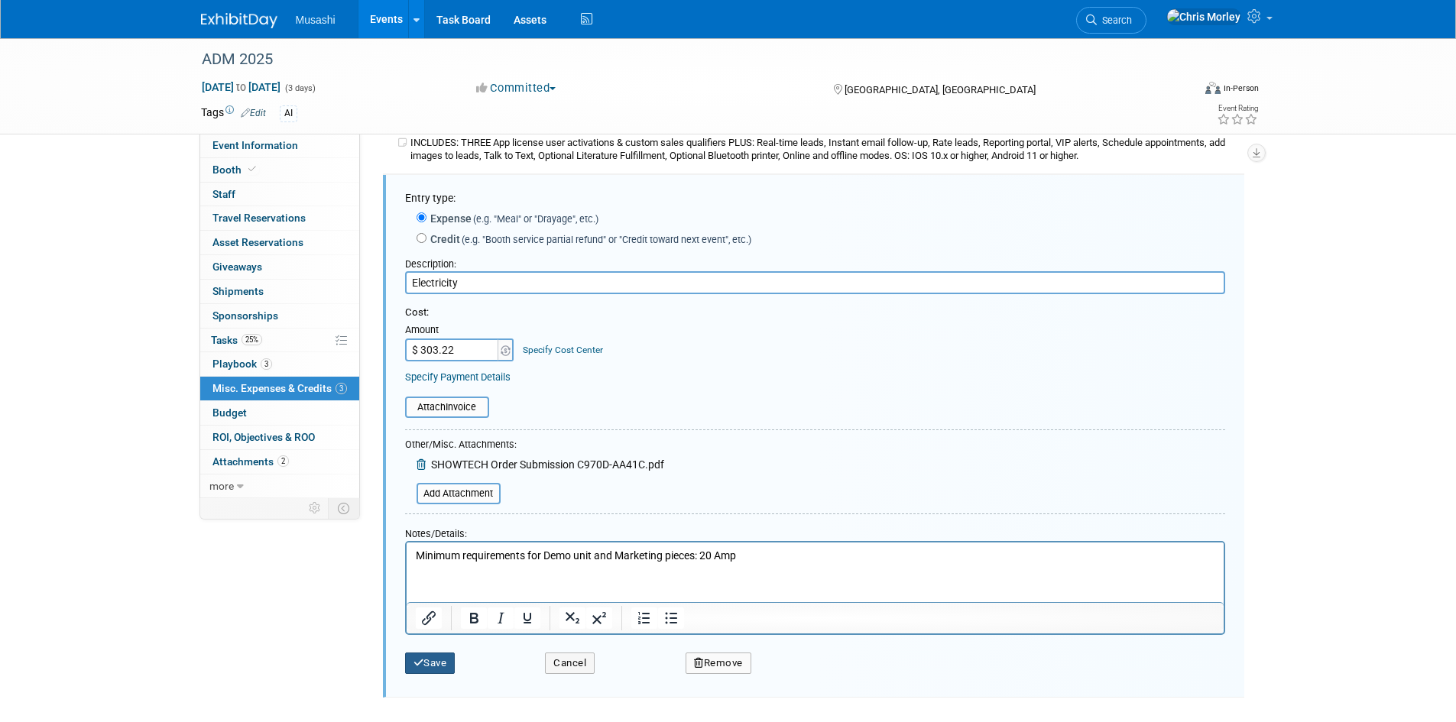
drag, startPoint x: 440, startPoint y: 668, endPoint x: 482, endPoint y: 647, distance: 46.8
click at [439, 669] on button "Save" at bounding box center [430, 663] width 50 height 21
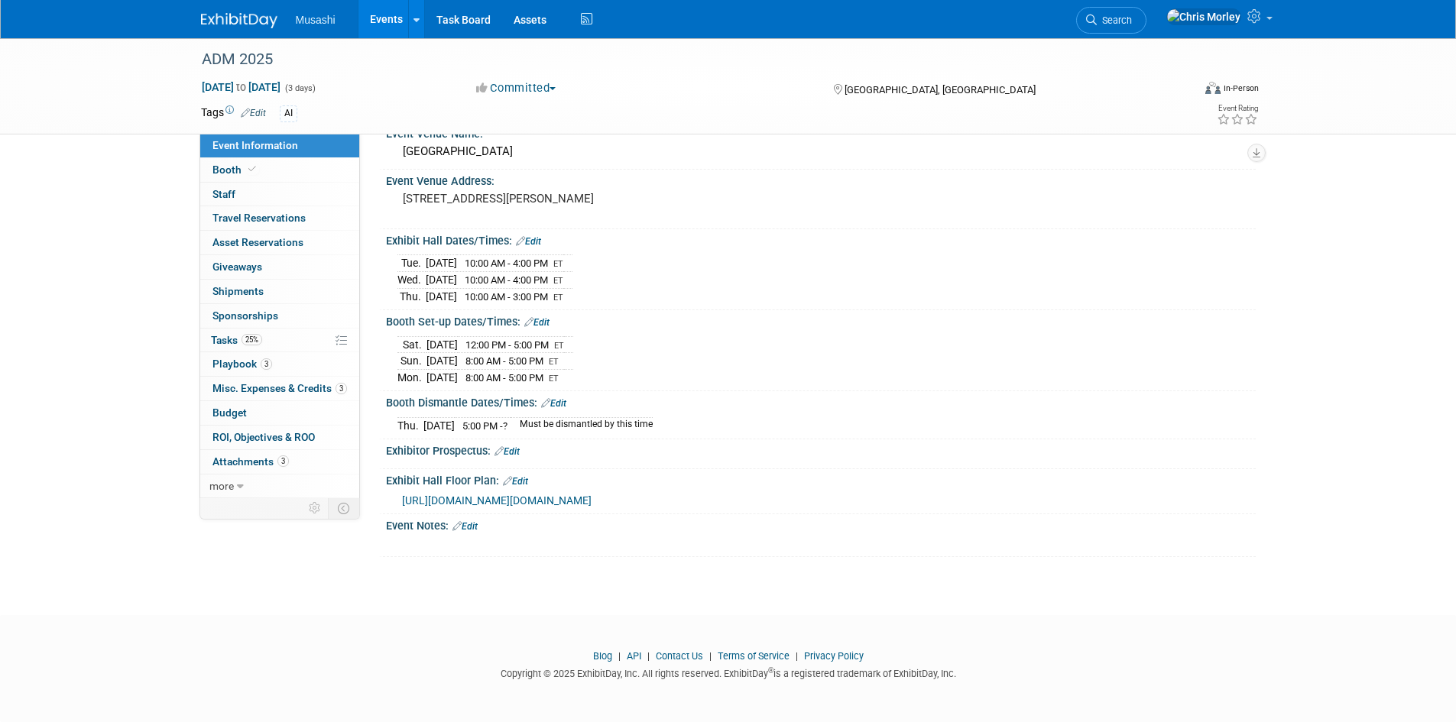
scroll to position [64, 0]
